Goal: Task Accomplishment & Management: Complete application form

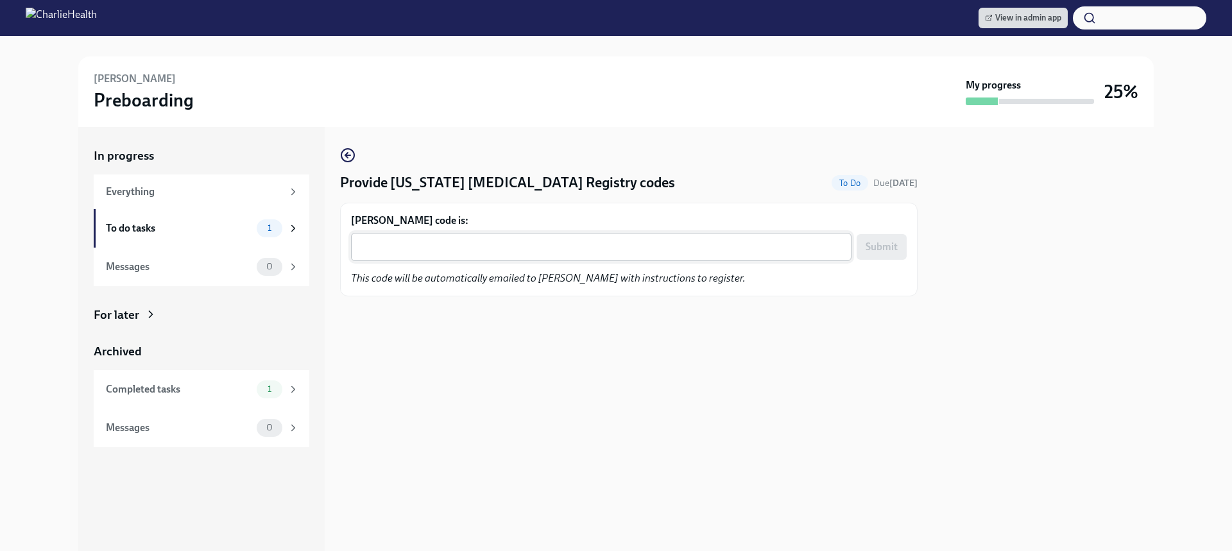
click at [521, 239] on textarea "Tiffany Lovelady Wells's code is:" at bounding box center [601, 246] width 485 height 15
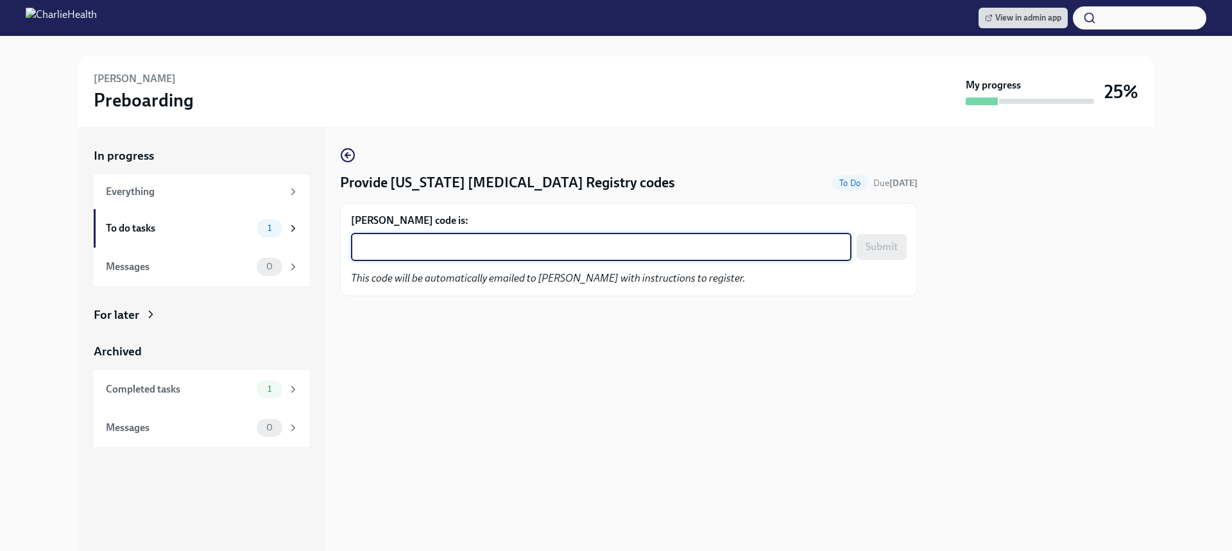
paste textarea "BMM4PKU0AAEF"
type textarea "BMM4PKU0AAEF"
click at [881, 250] on span "Submit" at bounding box center [881, 247] width 32 height 13
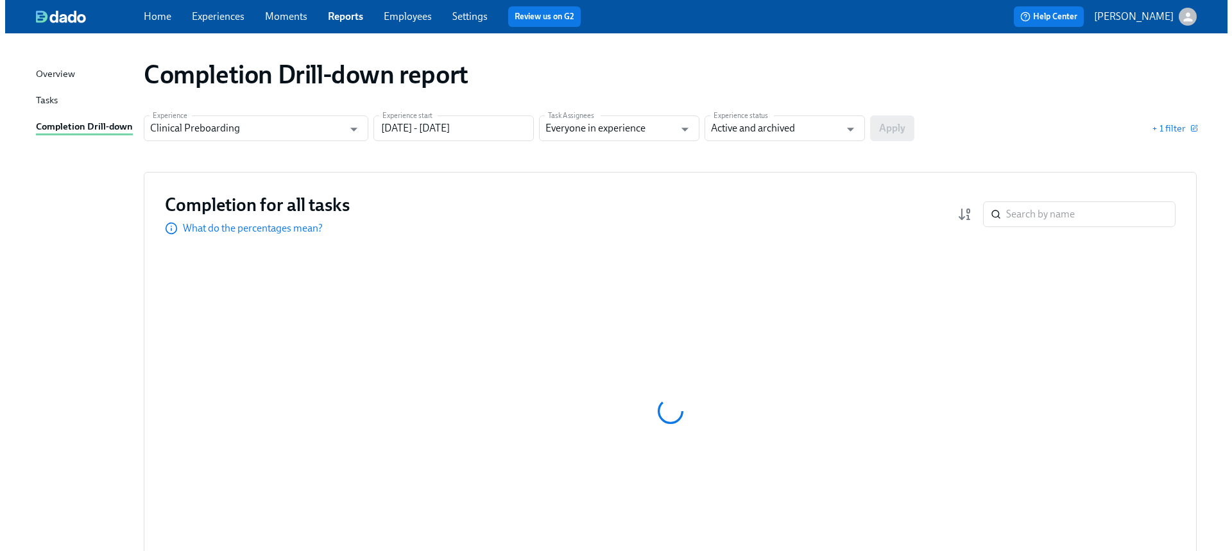
scroll to position [3, 0]
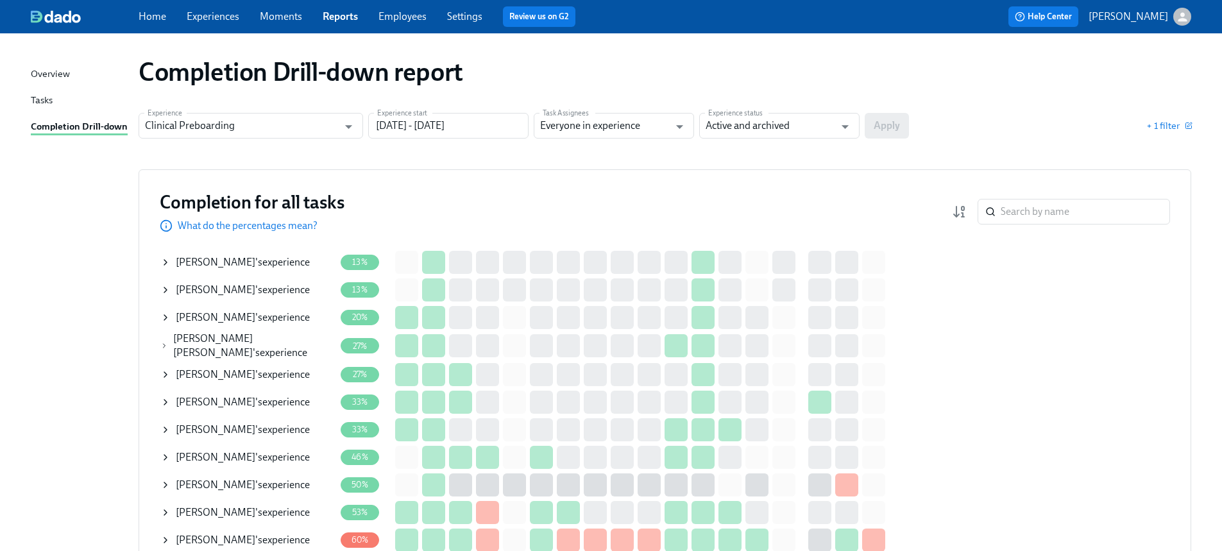
click at [169, 259] on icon at bounding box center [165, 262] width 10 height 10
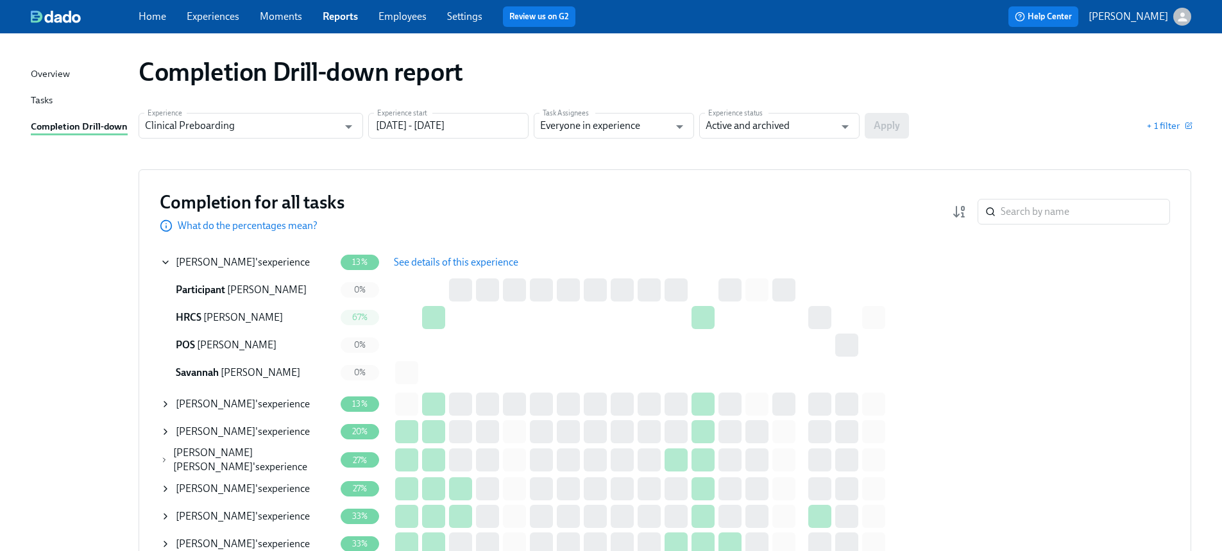
click at [453, 265] on span "See details of this experience" at bounding box center [456, 262] width 124 height 13
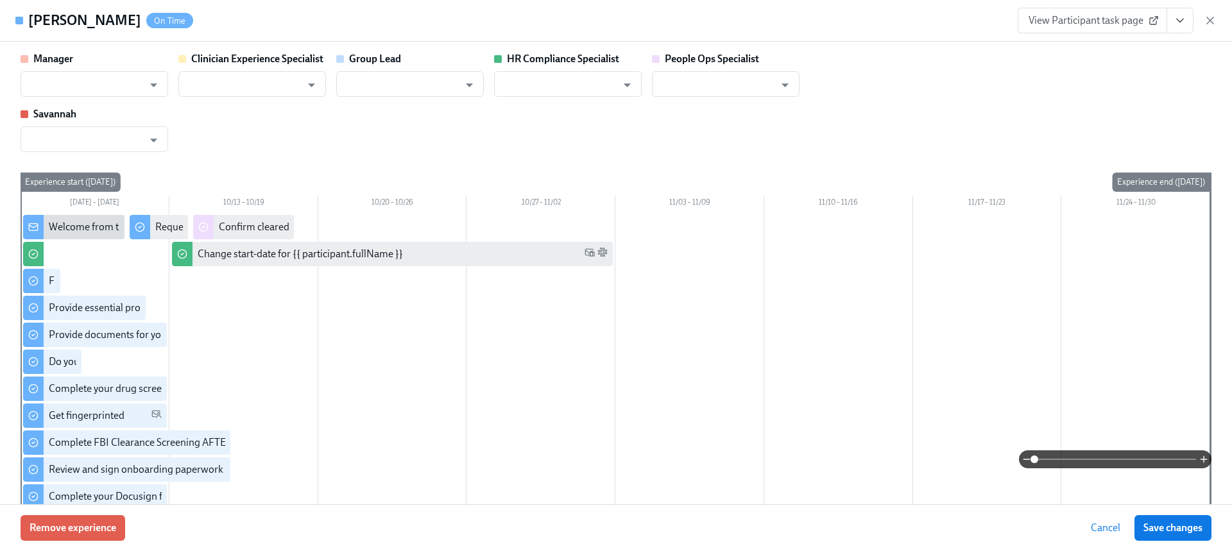
type input "[PERSON_NAME]"
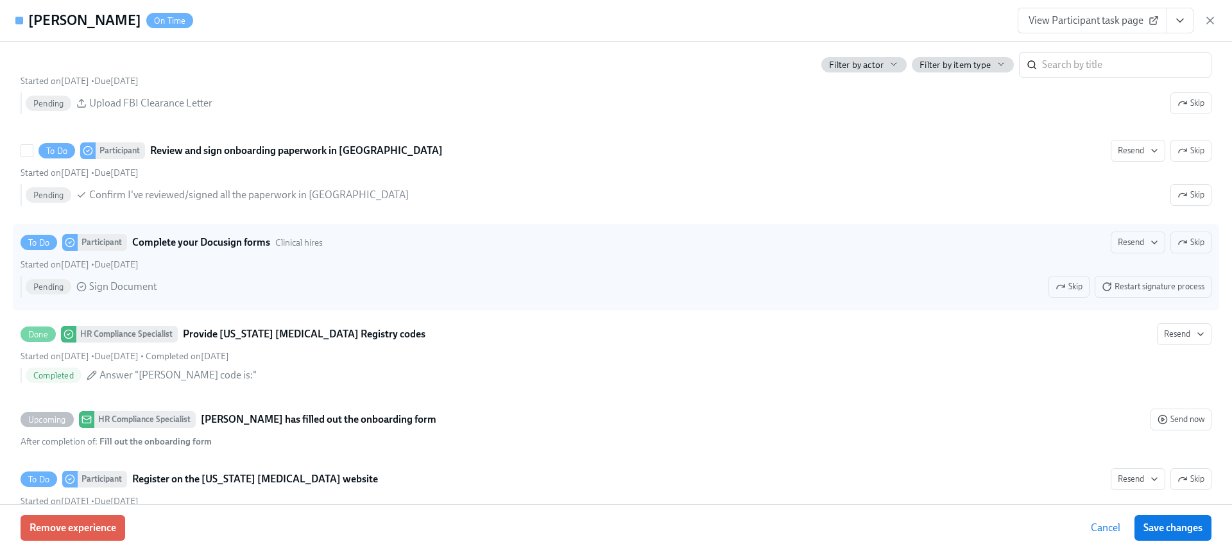
scroll to position [2285, 0]
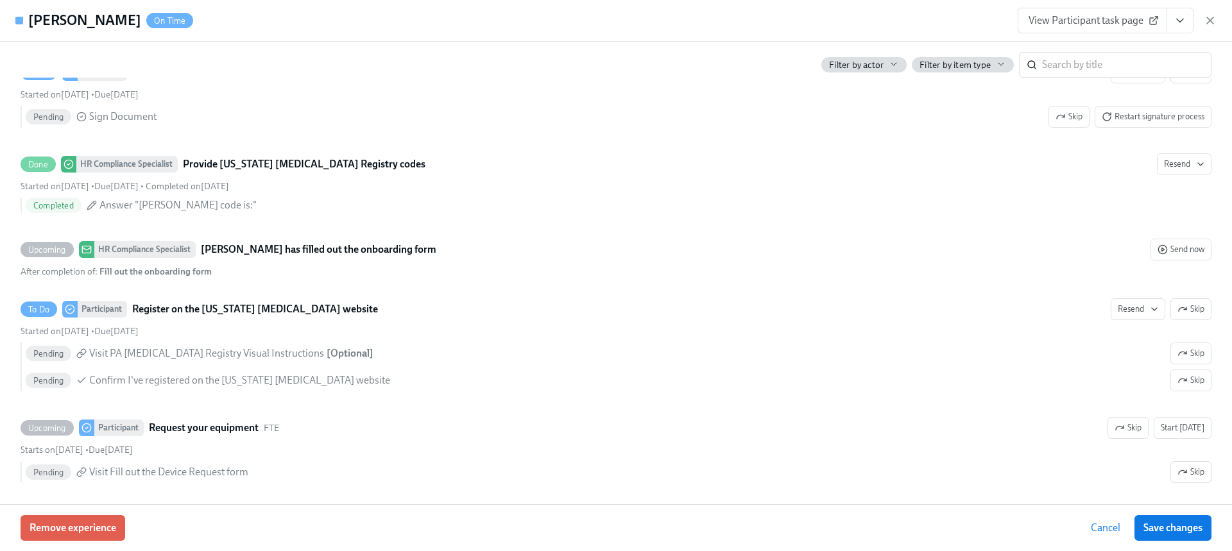
click at [1188, 15] on button "View task page" at bounding box center [1179, 21] width 27 height 26
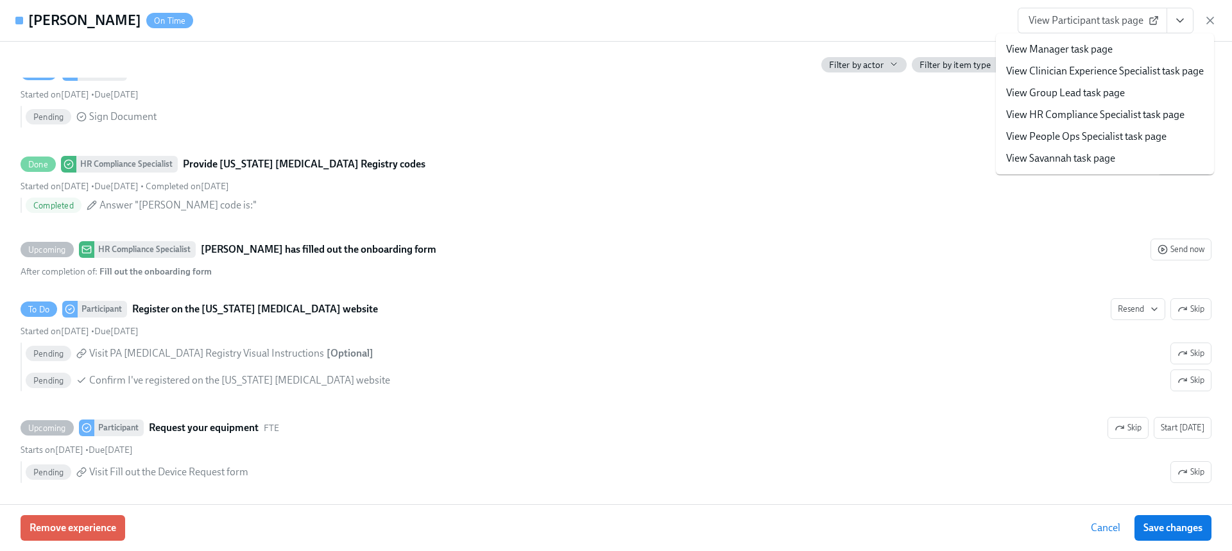
click at [1087, 108] on link "View HR Compliance Specialist task page" at bounding box center [1095, 115] width 178 height 14
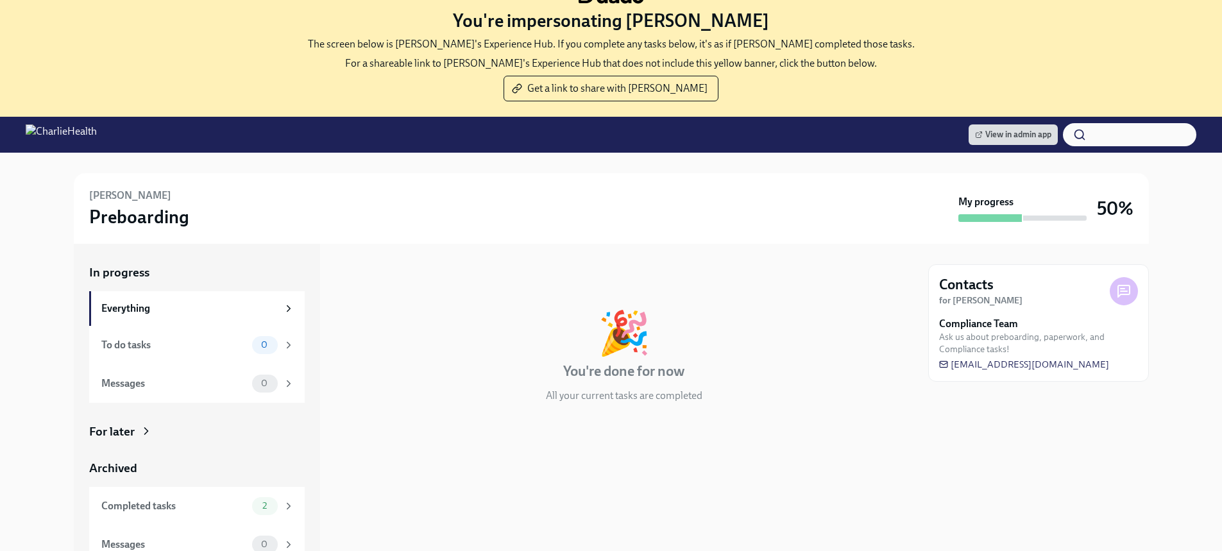
scroll to position [39, 0]
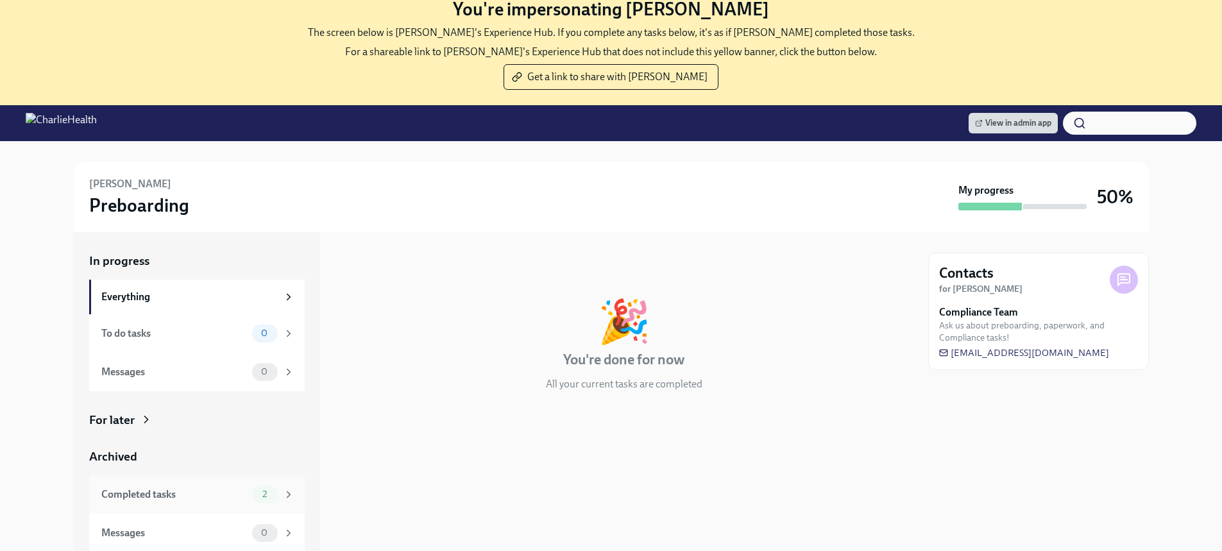
click at [193, 495] on div "Completed tasks" at bounding box center [174, 494] width 146 height 14
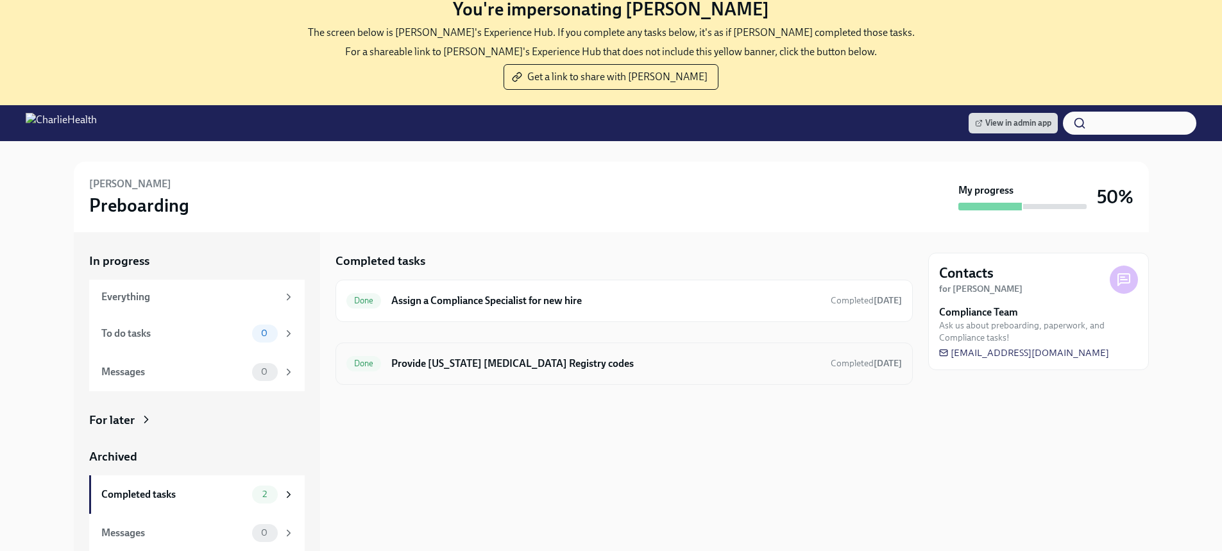
click at [555, 357] on h6 "Provide [US_STATE] [MEDICAL_DATA] Registry codes" at bounding box center [605, 364] width 428 height 14
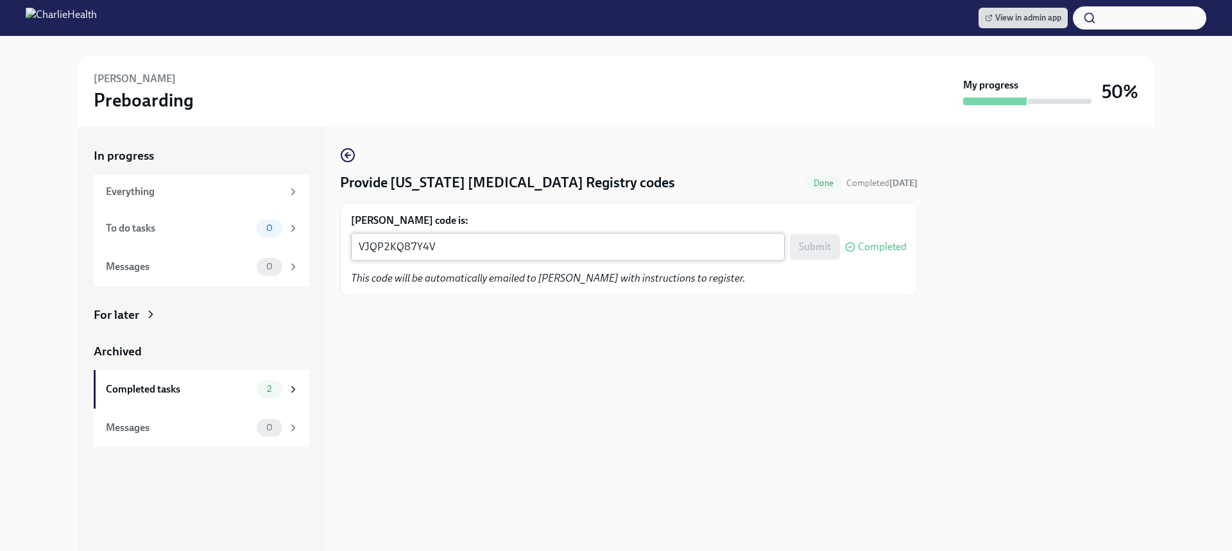
click at [516, 251] on textarea "VJQP2KQ87Y4V" at bounding box center [568, 246] width 418 height 15
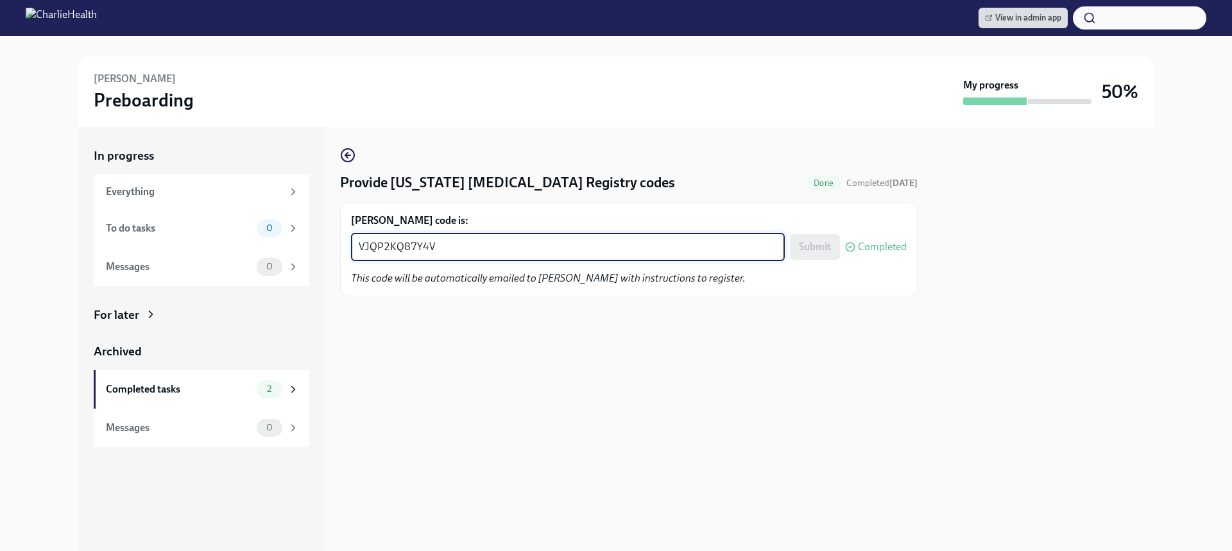
click at [516, 251] on textarea "VJQP2KQ87Y4V" at bounding box center [568, 246] width 418 height 15
